Goal: Book appointment/travel/reservation

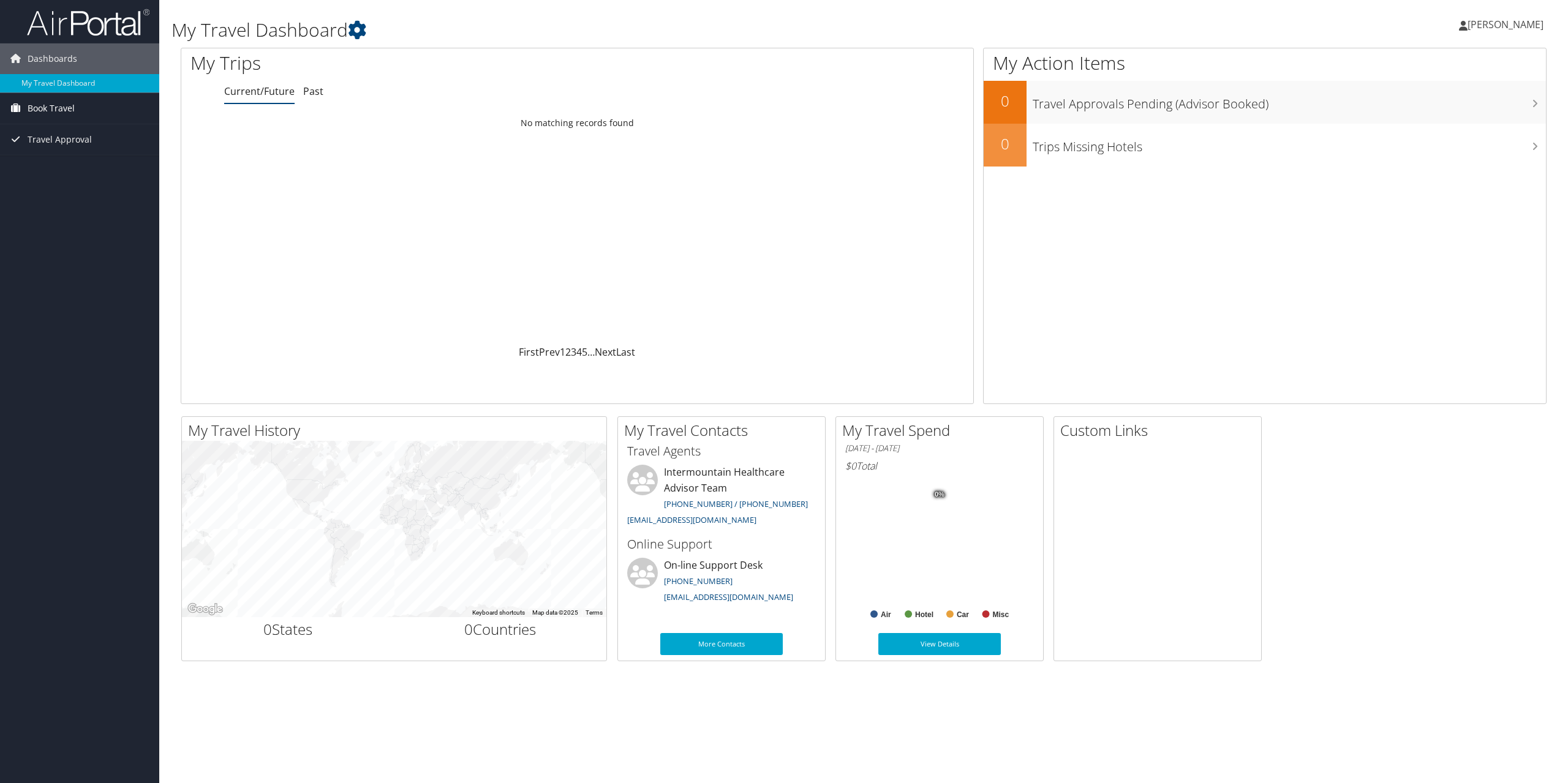
click at [54, 108] on span "Book Travel" at bounding box center [51, 108] width 47 height 30
click at [74, 148] on link "Book/Manage Online Trips" at bounding box center [80, 151] width 159 height 18
